Goal: Task Accomplishment & Management: Complete application form

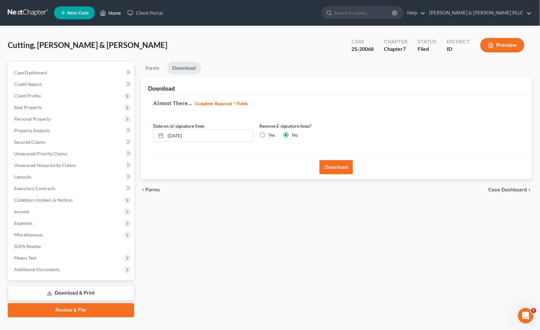
click at [114, 10] on link "Home" at bounding box center [110, 13] width 27 height 12
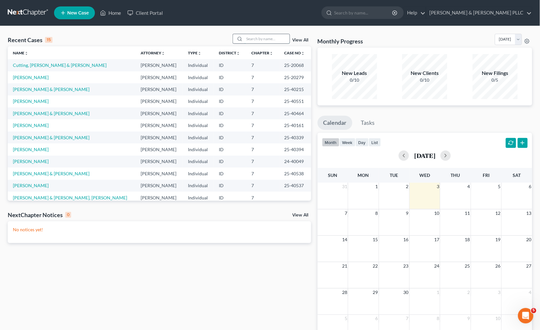
click at [278, 38] on input "search" at bounding box center [267, 38] width 45 height 9
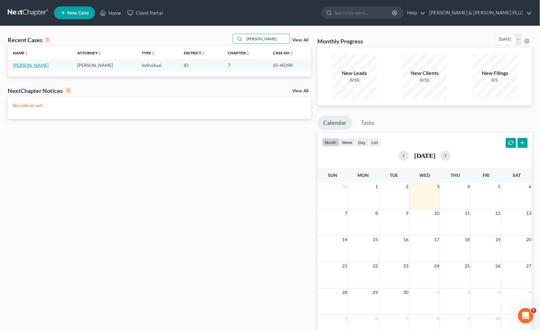
type input "[PERSON_NAME]"
click at [26, 66] on link "[PERSON_NAME]" at bounding box center [31, 64] width 36 height 5
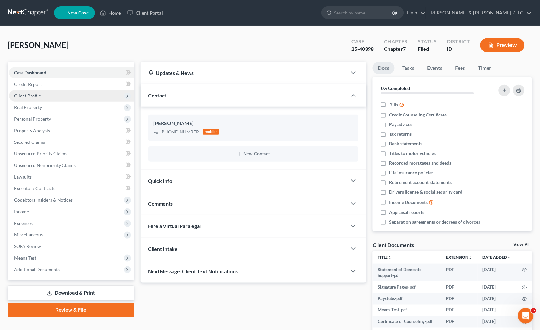
click at [39, 97] on span "Client Profile" at bounding box center [27, 95] width 27 height 5
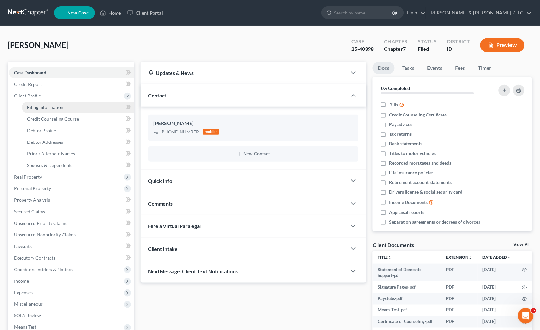
click at [42, 104] on link "Filing Information" at bounding box center [78, 108] width 112 height 12
select select "1"
select select "0"
select select "13"
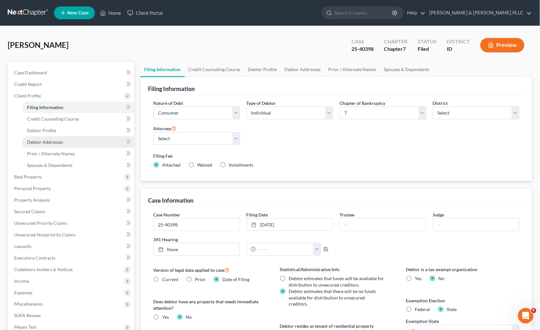
click at [50, 144] on link "Debtor Addresses" at bounding box center [78, 142] width 112 height 12
